Goal: Register for event/course

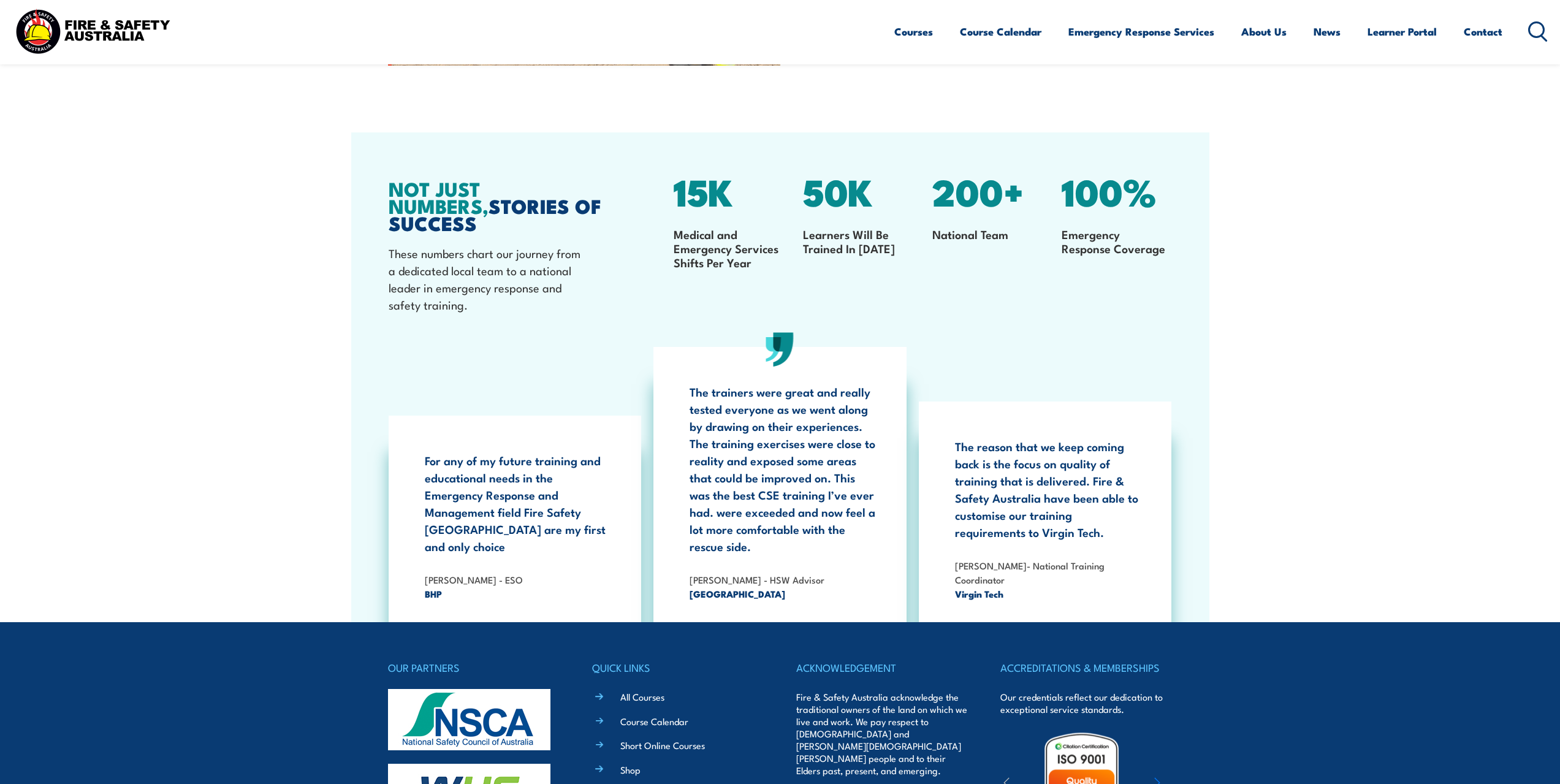
scroll to position [2327, 0]
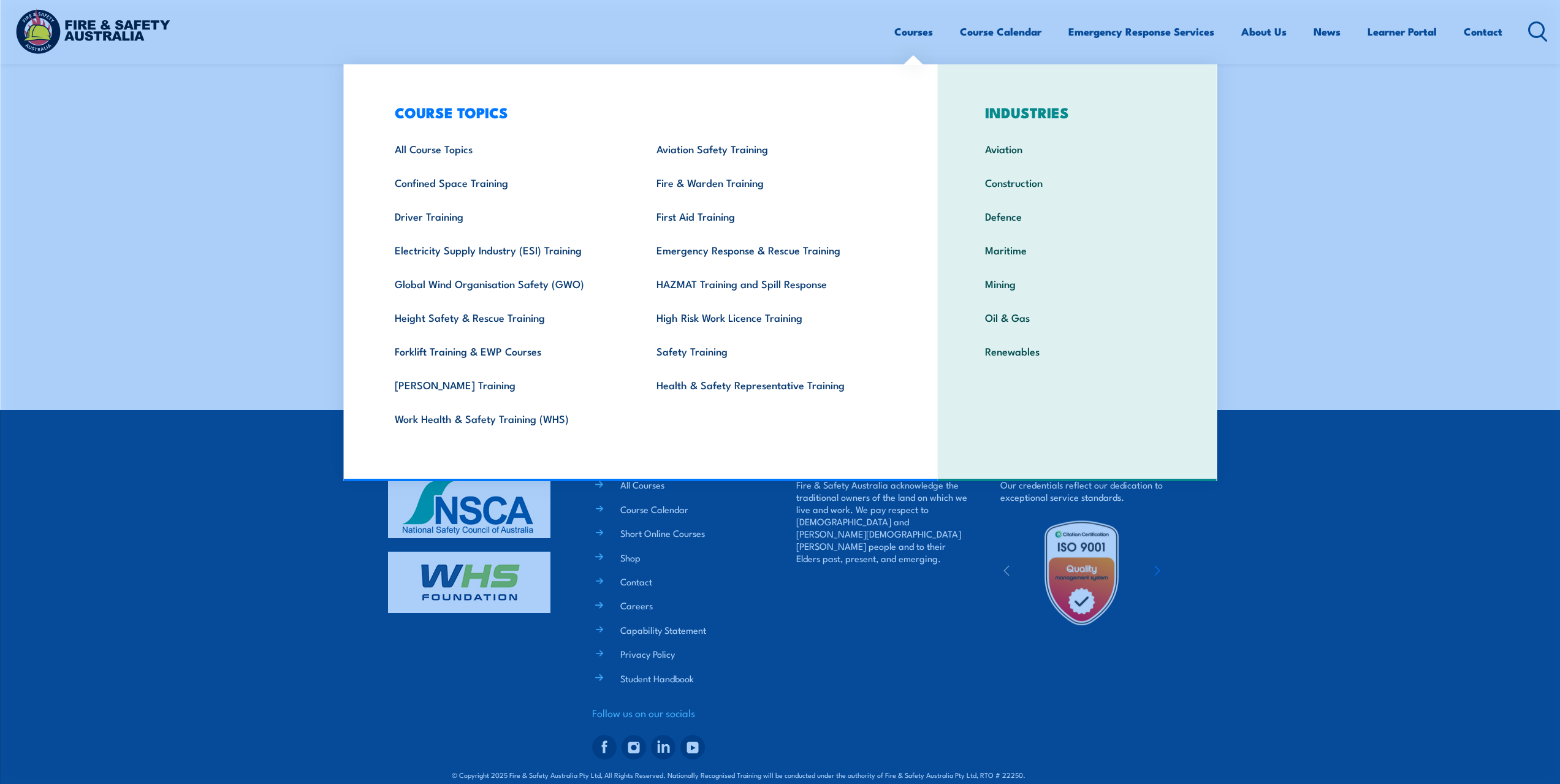
click at [903, 30] on link "Courses" at bounding box center [914, 31] width 39 height 33
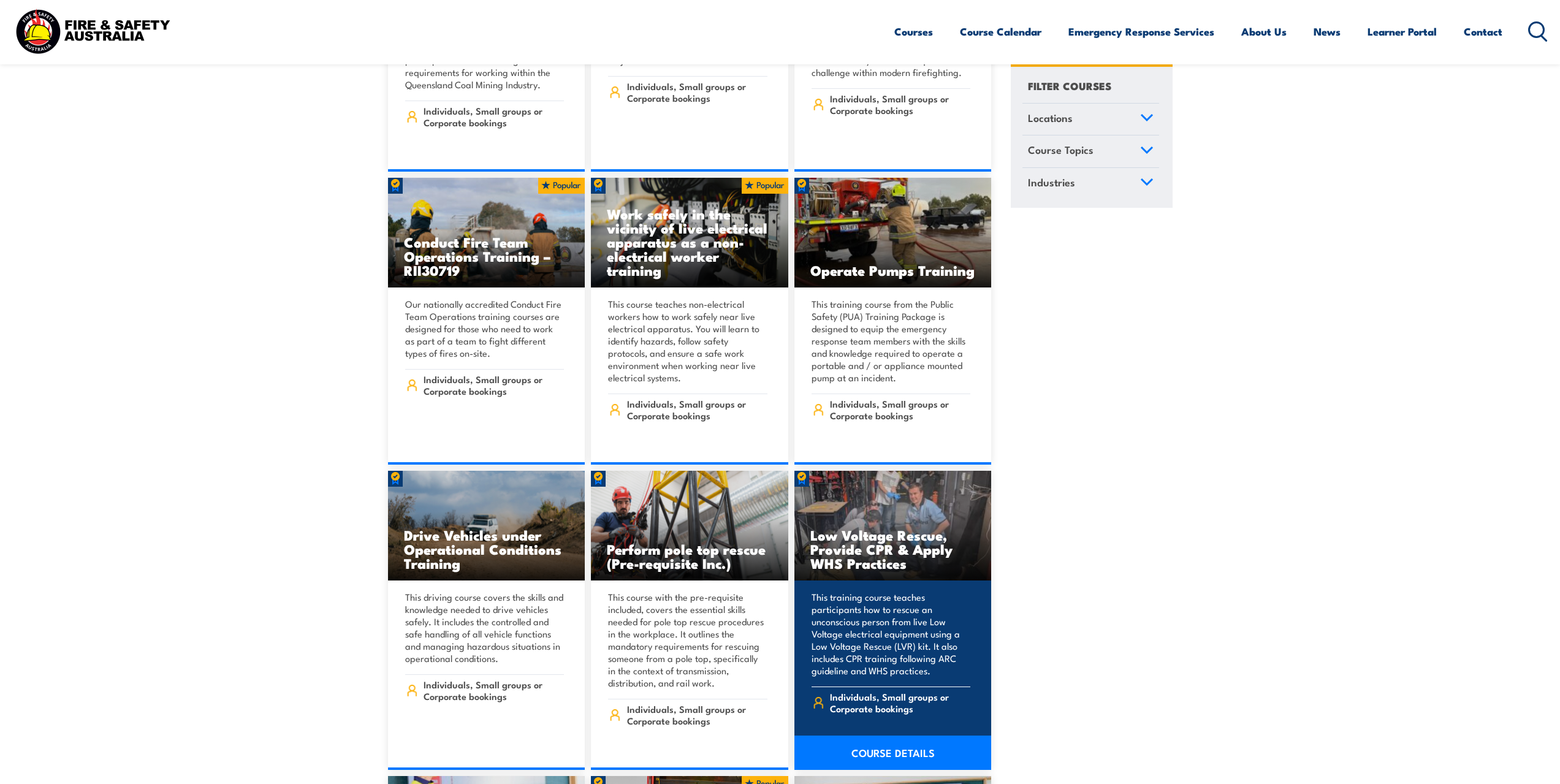
scroll to position [1900, 0]
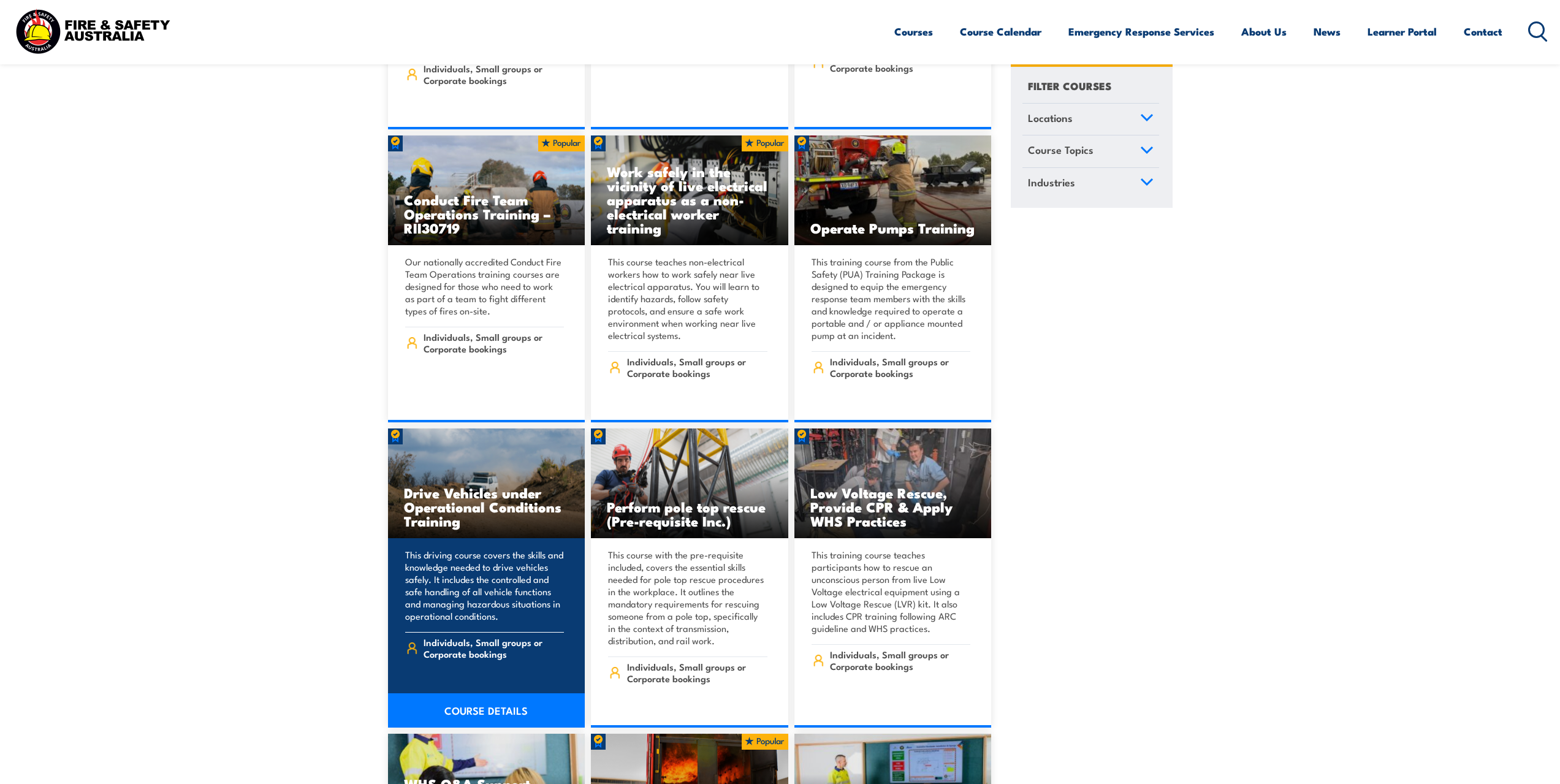
click at [476, 501] on h3 "Drive Vehicles under Operational Conditions Training" at bounding box center [486, 506] width 165 height 42
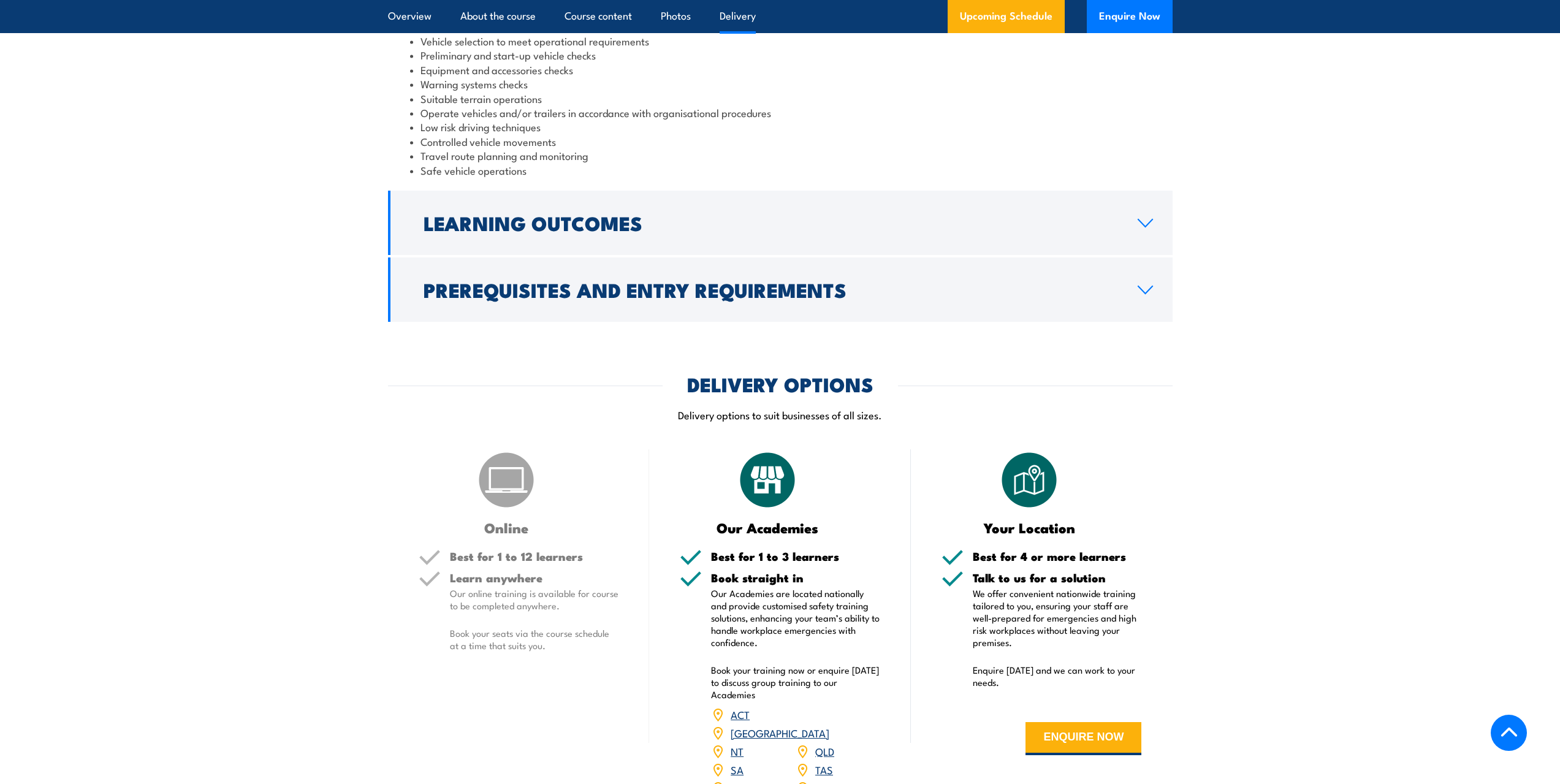
scroll to position [1287, 0]
